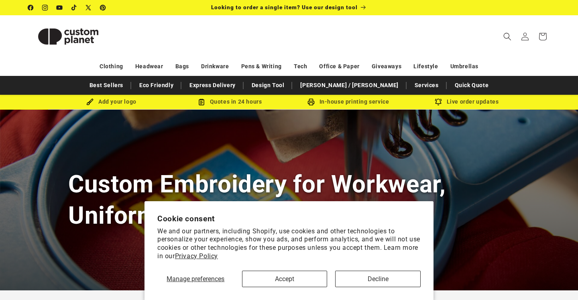
click at [270, 276] on button "Accept" at bounding box center [284, 278] width 85 height 16
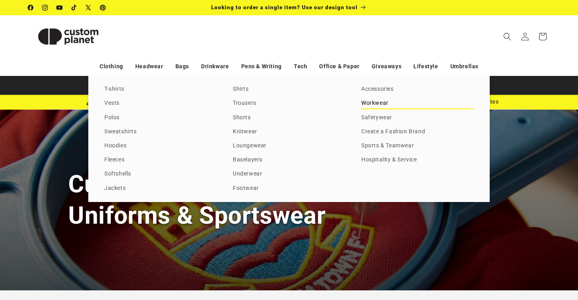
click at [377, 109] on link "Workwear" at bounding box center [417, 103] width 112 height 11
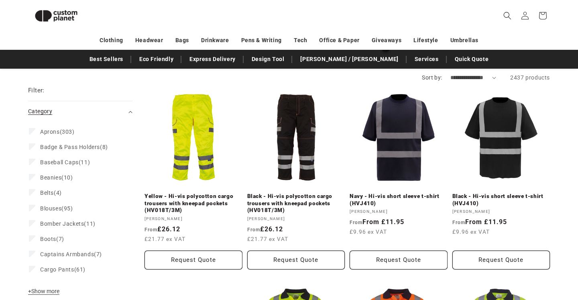
scroll to position [129, 0]
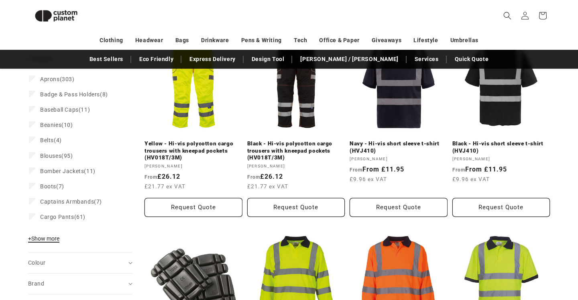
click at [53, 237] on span "+ Show more" at bounding box center [43, 238] width 31 height 6
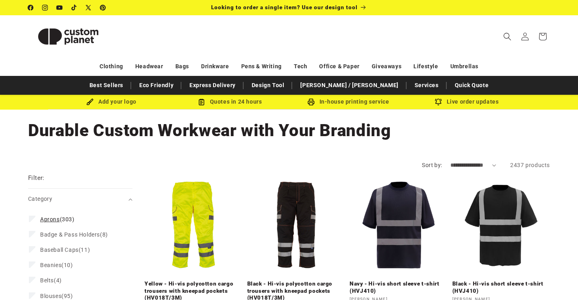
scroll to position [0, 0]
click at [507, 37] on icon "Search" at bounding box center [507, 36] width 8 height 8
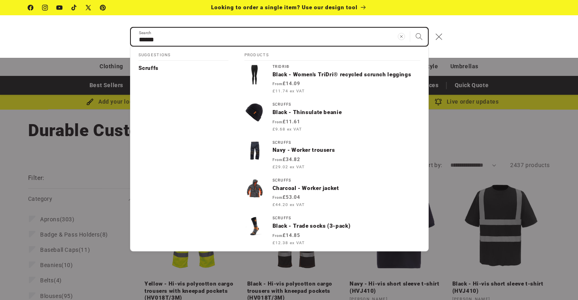
type input "******"
click at [418, 36] on button "Search" at bounding box center [419, 37] width 18 height 18
